Goal: Find specific page/section: Find specific page/section

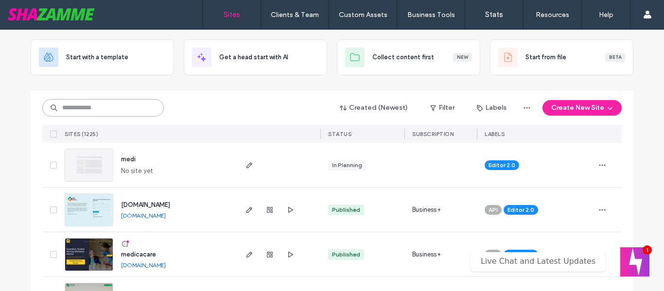
click at [150, 106] on input at bounding box center [102, 107] width 121 height 17
type input "********"
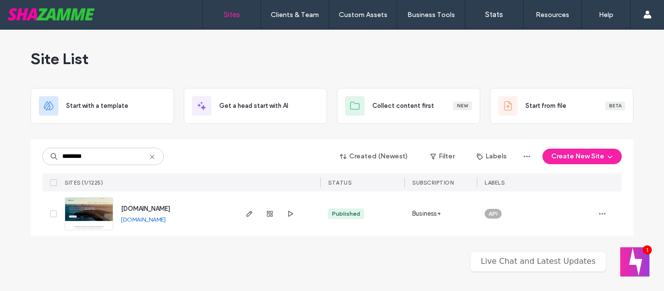
click at [157, 209] on span "www.dewintergroup.com" at bounding box center [145, 208] width 49 height 7
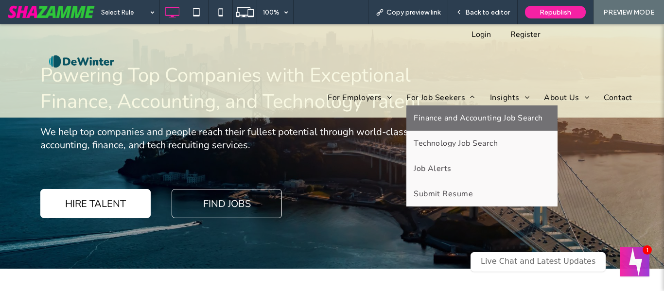
click at [449, 121] on span "Finance and Accounting Job Search" at bounding box center [477, 118] width 129 height 11
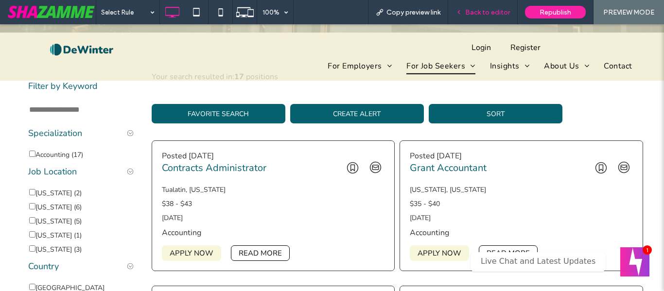
scroll to position [292, 0]
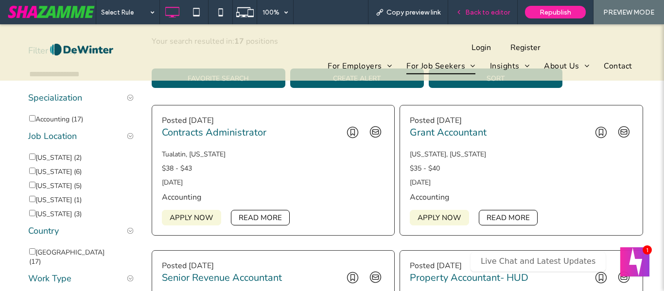
click at [509, 10] on span "Back to editor" at bounding box center [487, 12] width 45 height 8
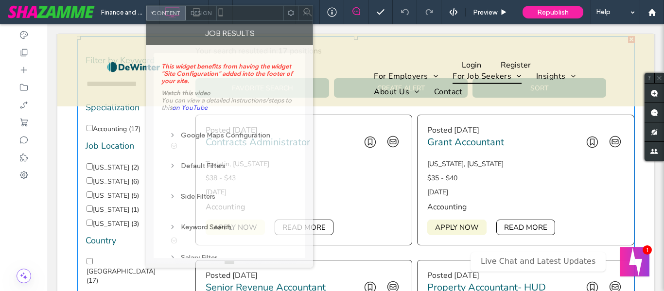
drag, startPoint x: 162, startPoint y: 20, endPoint x: 275, endPoint y: 8, distance: 113.9
click at [275, 8] on div at bounding box center [250, 13] width 67 height 15
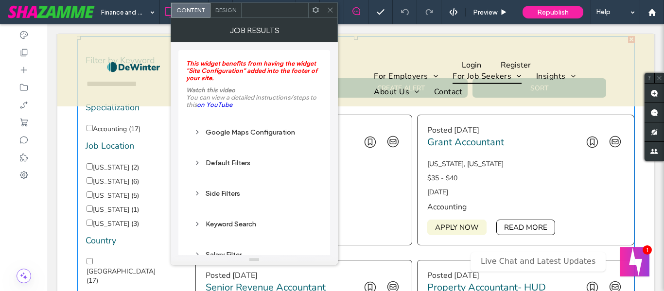
click at [227, 168] on div "Default Filters" at bounding box center [254, 162] width 120 height 13
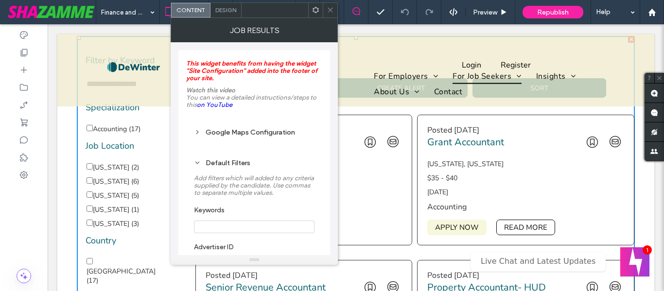
click at [221, 166] on div "Default Filters" at bounding box center [254, 163] width 120 height 8
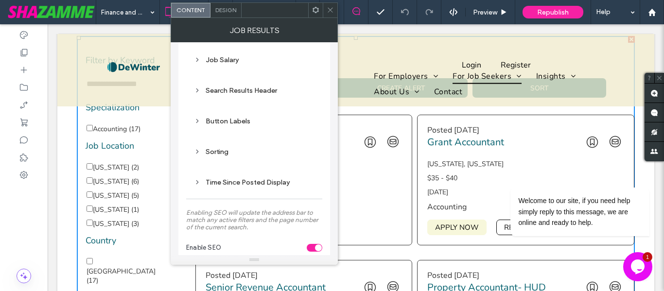
scroll to position [243, 0]
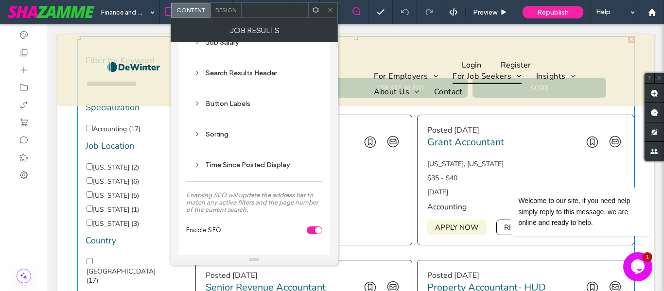
click at [209, 138] on div "Sorting" at bounding box center [254, 134] width 120 height 8
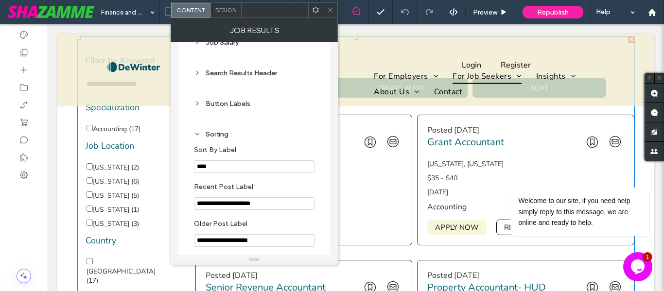
click at [219, 131] on div "Sorting" at bounding box center [254, 134] width 120 height 8
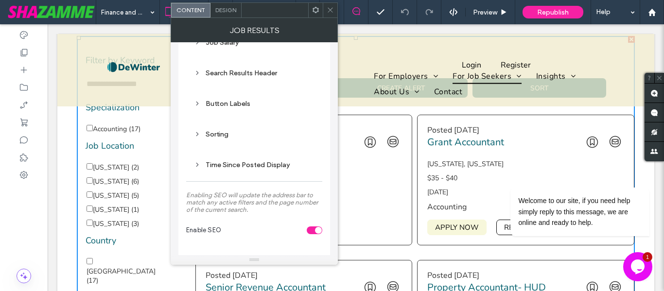
click at [219, 131] on div "Sorting" at bounding box center [254, 134] width 120 height 8
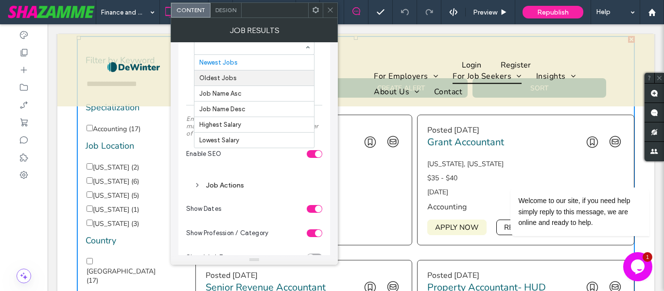
scroll to position [583, 0]
